Goal: Information Seeking & Learning: Learn about a topic

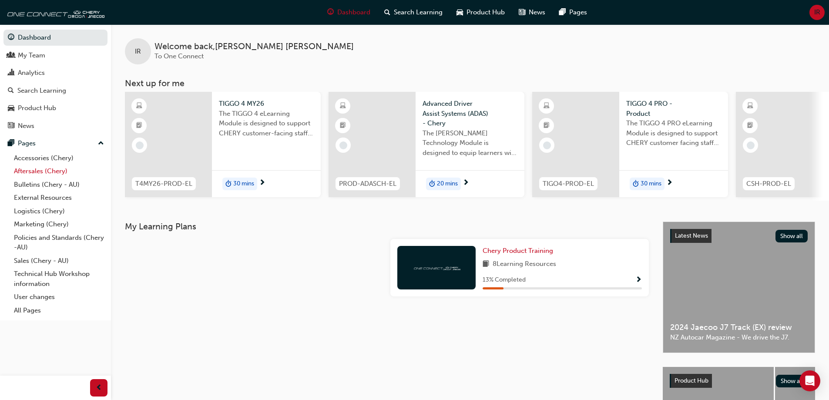
click at [43, 169] on link "Aftersales (Chery)" at bounding box center [58, 170] width 97 height 13
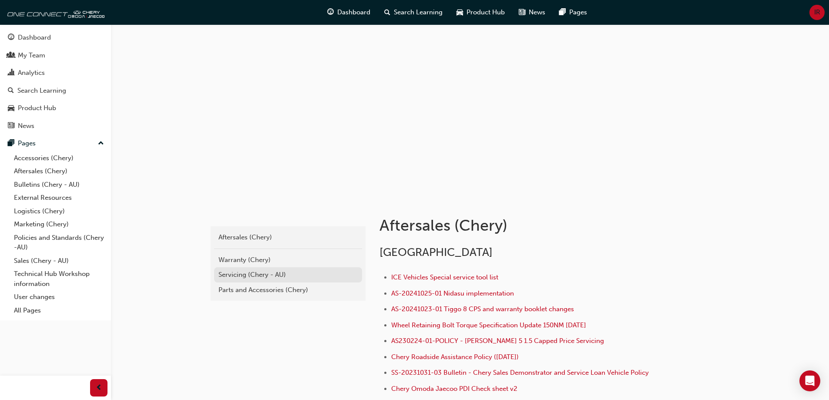
click at [264, 272] on div "Servicing (Chery - AU)" at bounding box center [287, 275] width 139 height 10
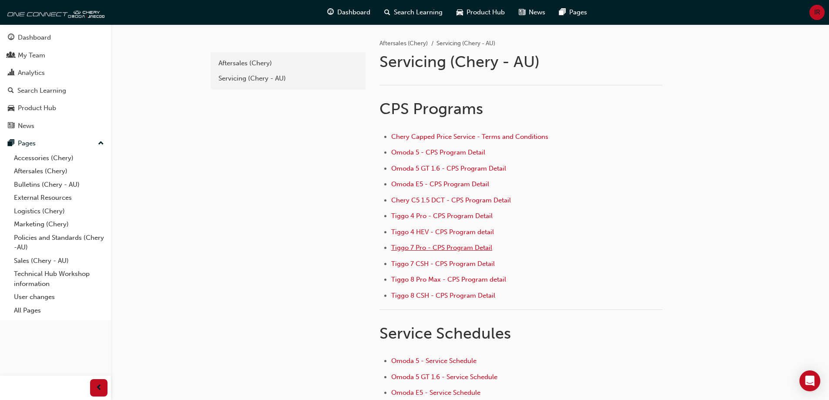
click at [438, 248] on span "Tiggo 7 Pro - CPS Program Detail" at bounding box center [441, 248] width 101 height 8
click at [411, 154] on span "Omoda 5 - CPS Program Detail" at bounding box center [438, 152] width 94 height 8
